Goal: Task Accomplishment & Management: Complete application form

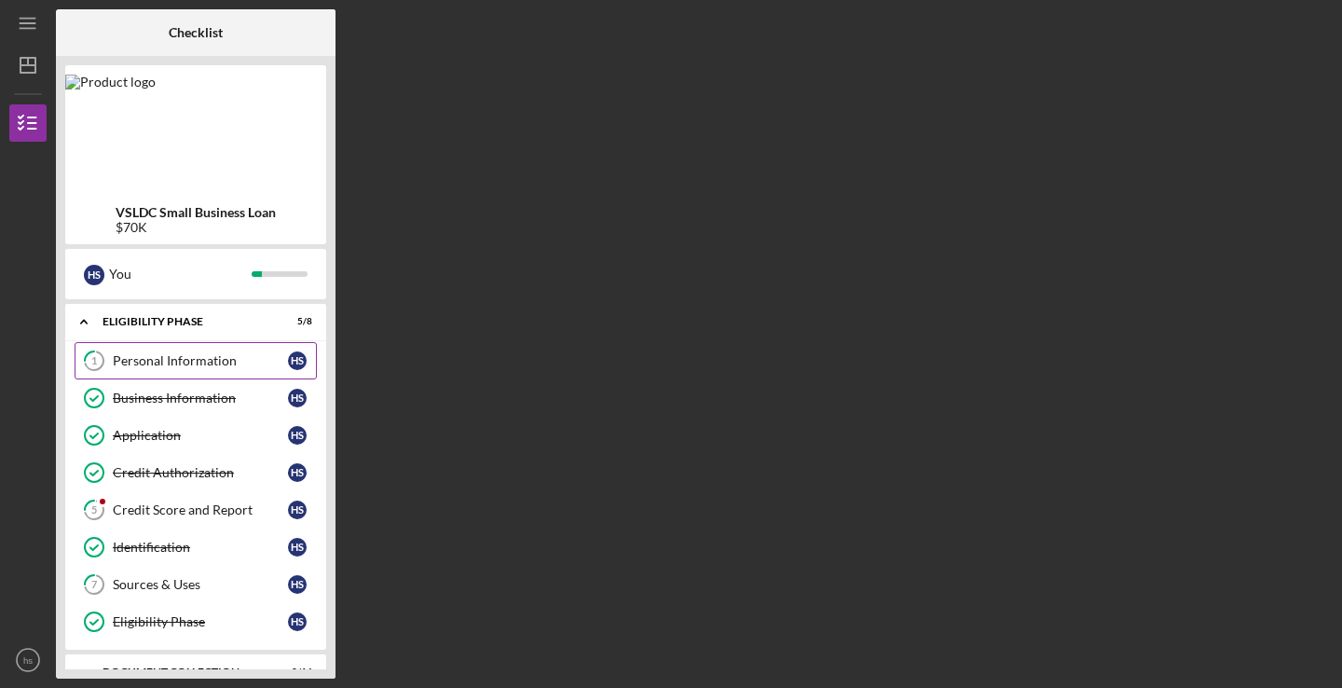
click at [166, 362] on div "Personal Information" at bounding box center [200, 360] width 175 height 15
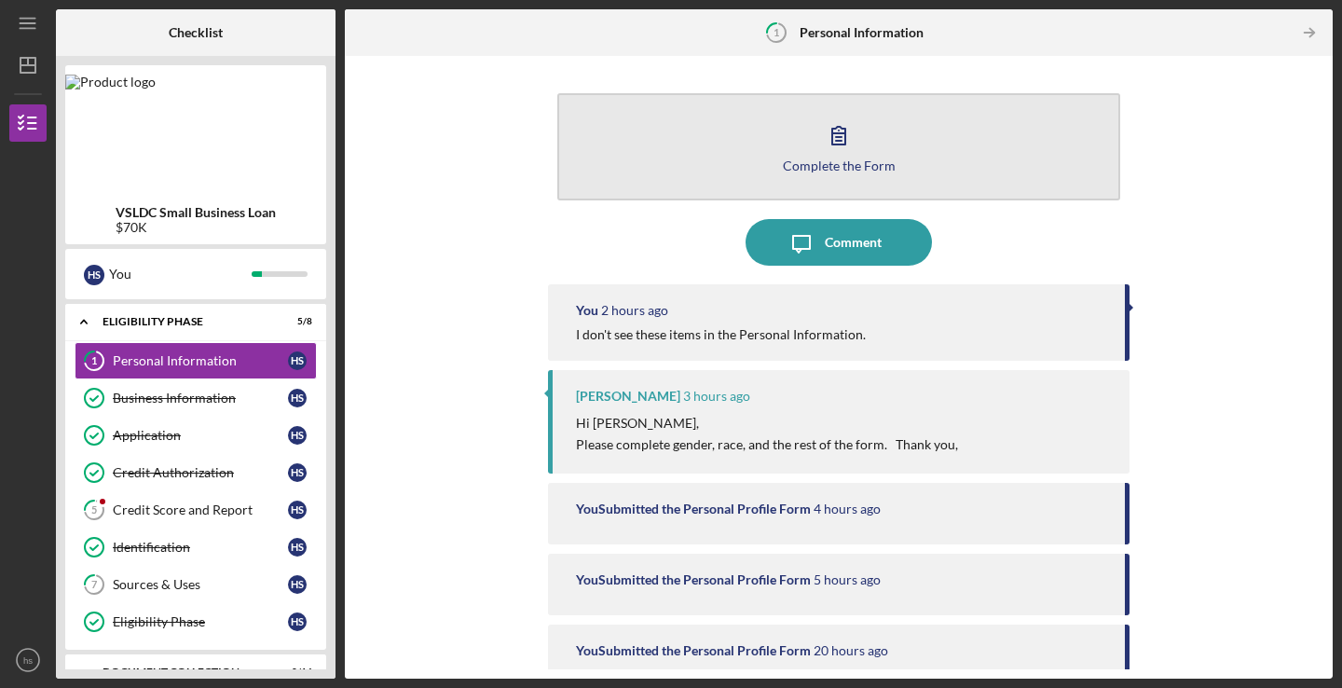
click at [890, 149] on button "Complete the Form Form" at bounding box center [838, 146] width 563 height 107
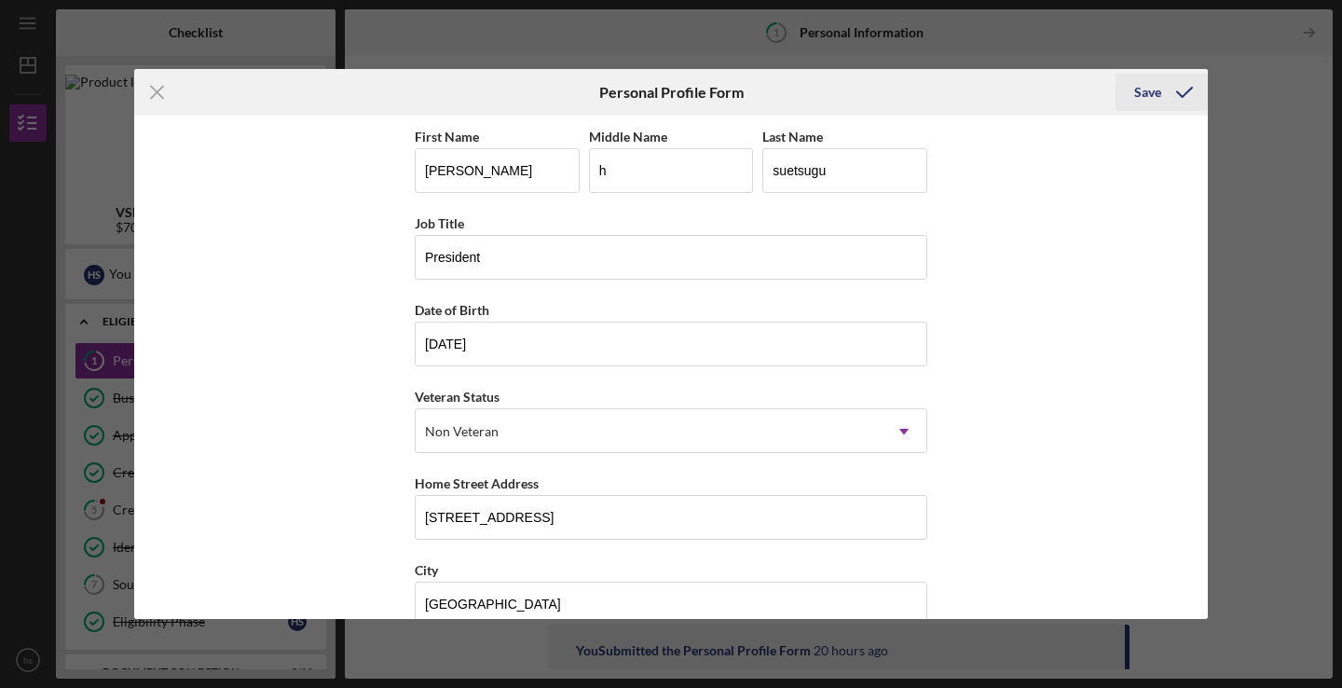
click at [1125, 88] on button "Save" at bounding box center [1162, 92] width 92 height 37
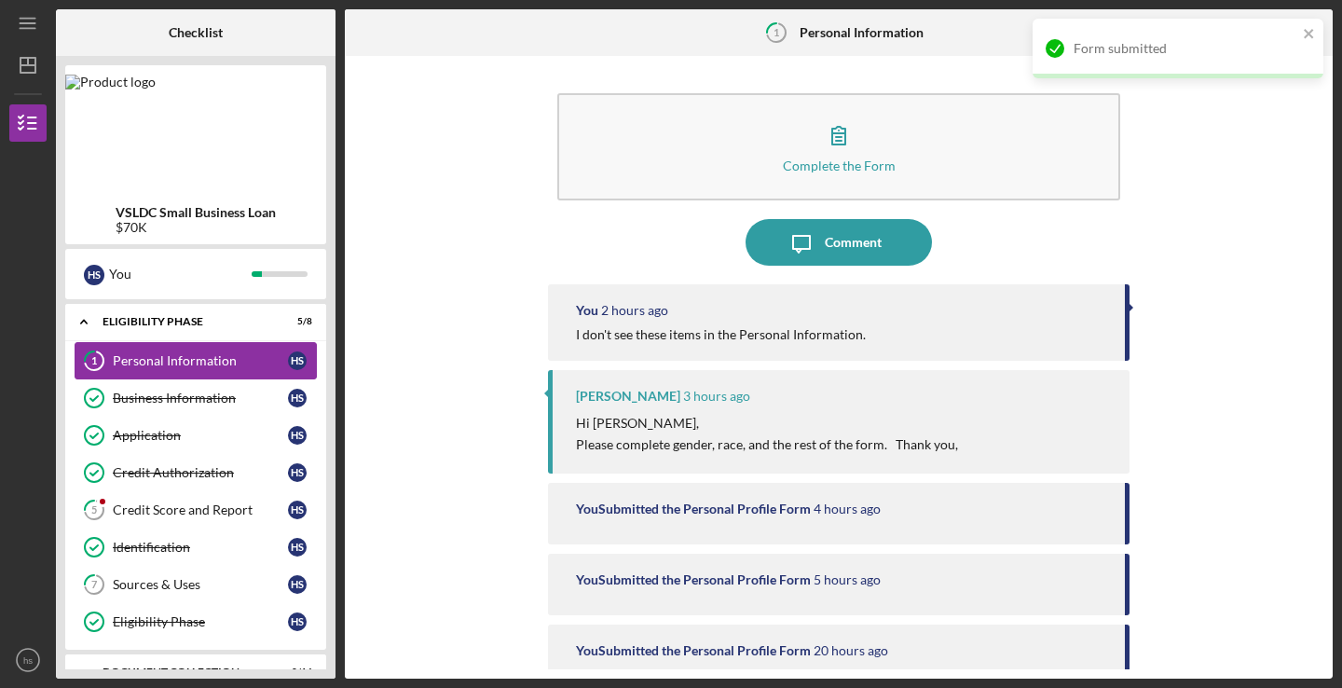
scroll to position [158, 0]
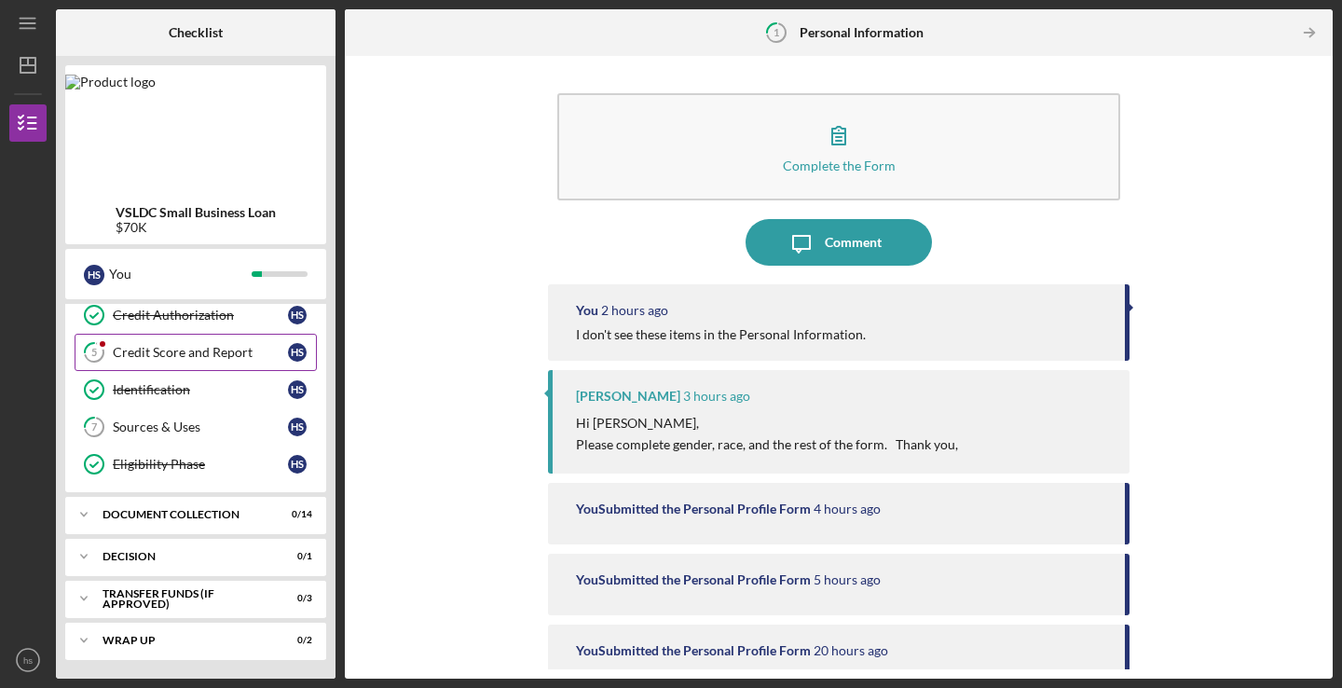
click at [163, 355] on div "Credit Score and Report" at bounding box center [200, 352] width 175 height 15
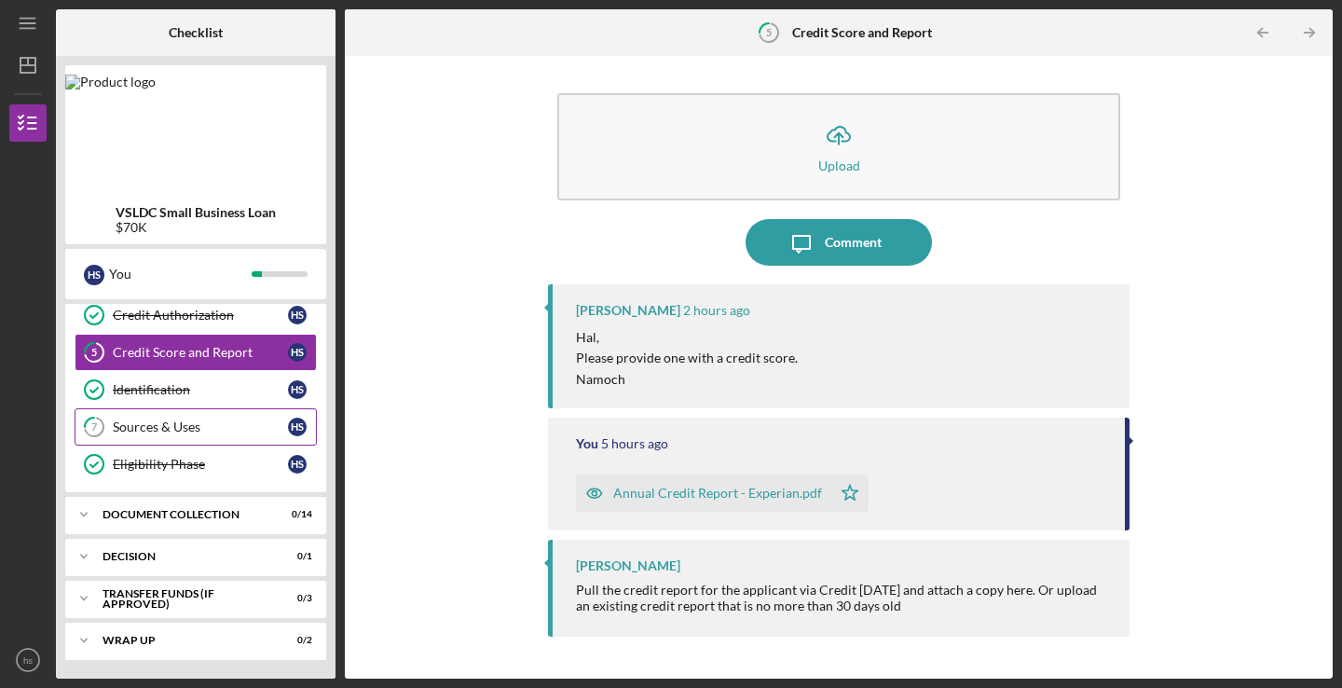
click at [140, 430] on div "Sources & Uses" at bounding box center [200, 426] width 175 height 15
